Goal: Find specific page/section: Find specific page/section

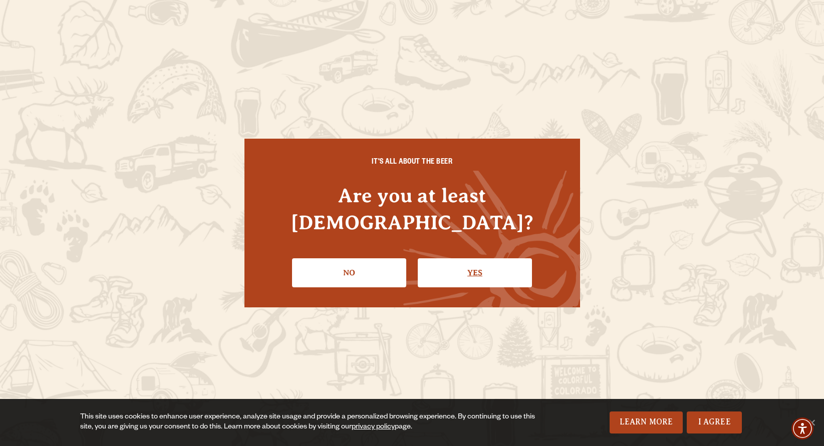
click at [474, 263] on link "Yes" at bounding box center [475, 273] width 114 height 29
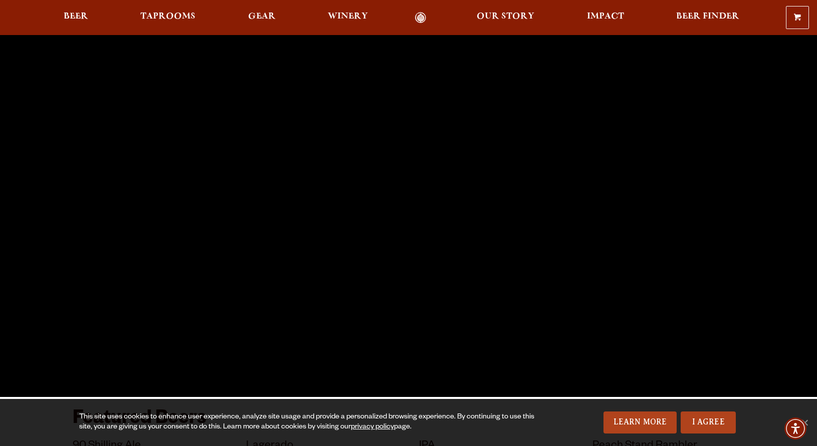
scroll to position [103, 0]
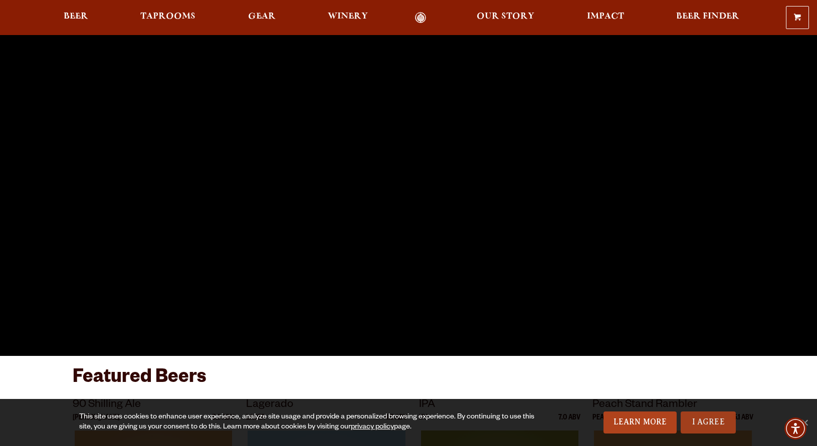
click at [702, 420] on link "I Agree" at bounding box center [707, 423] width 55 height 22
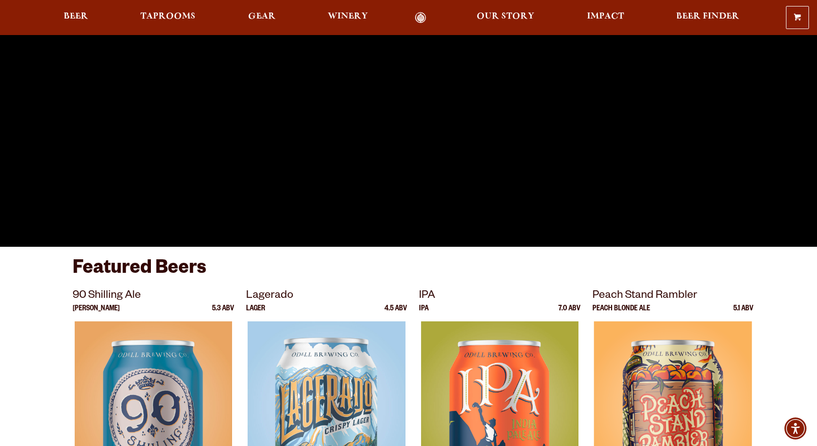
scroll to position [0, 0]
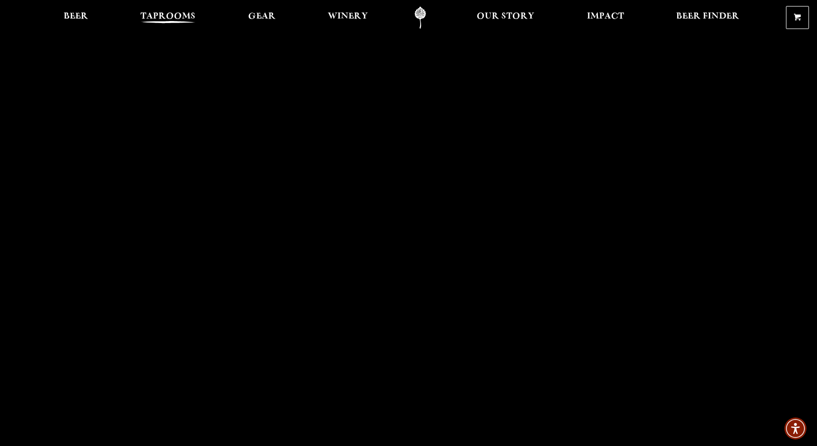
click at [172, 11] on link "Taprooms" at bounding box center [168, 18] width 68 height 23
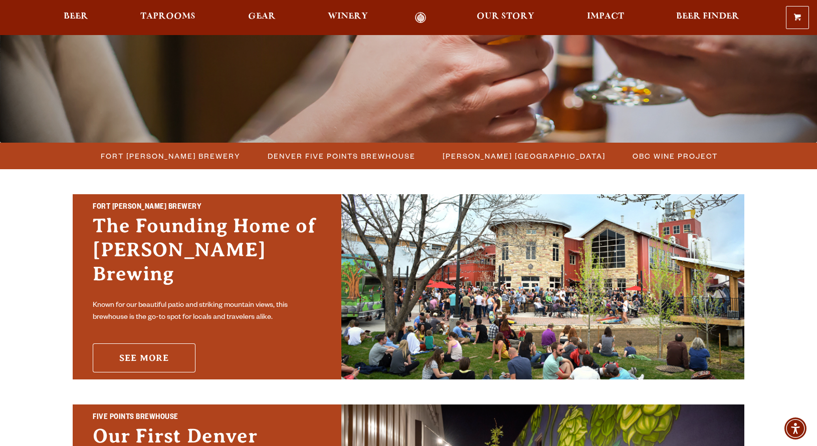
scroll to position [185, 0]
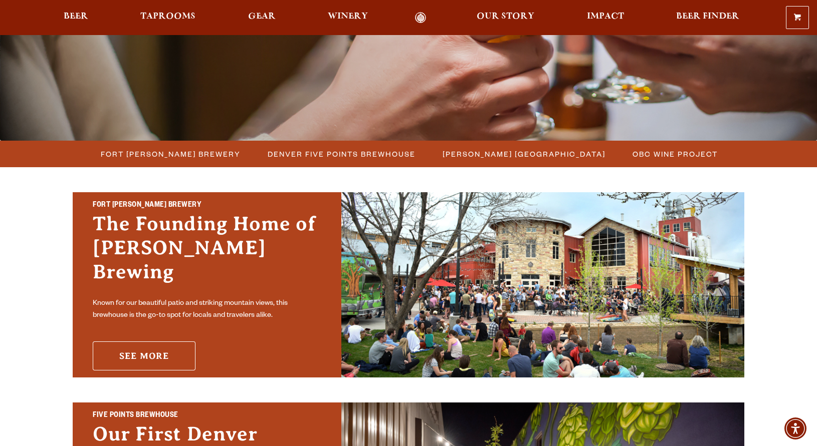
click at [160, 344] on link "See More" at bounding box center [144, 356] width 103 height 29
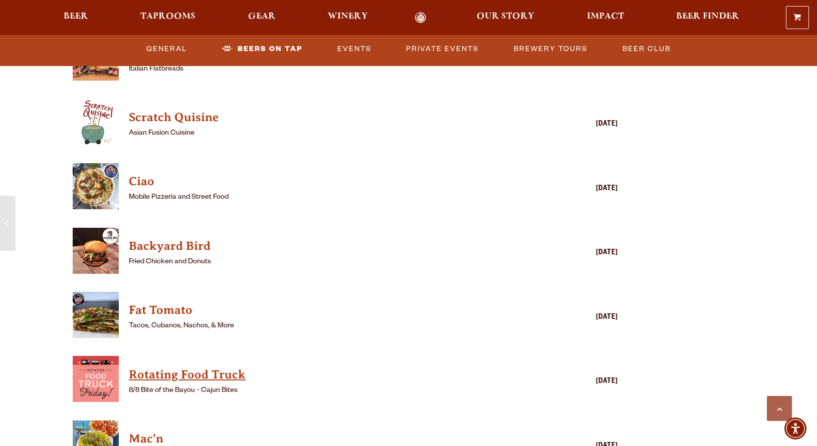
scroll to position [2518, 0]
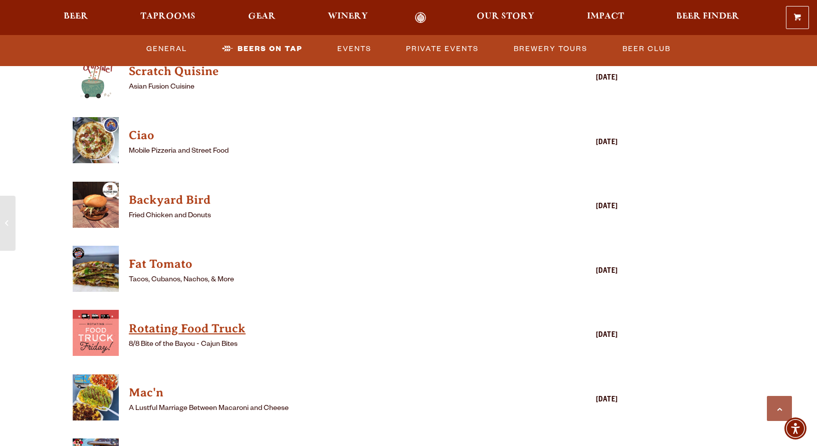
click at [230, 321] on h4 "Rotating Food Truck" at bounding box center [331, 329] width 404 height 16
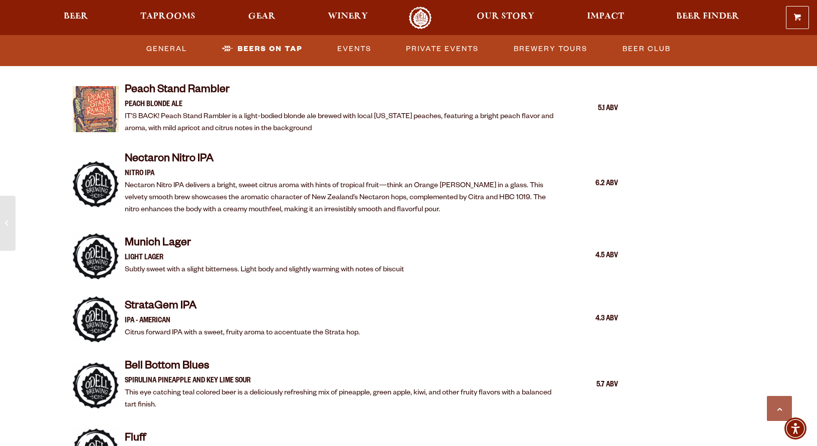
scroll to position [1537, 0]
